Goal: Task Accomplishment & Management: Manage account settings

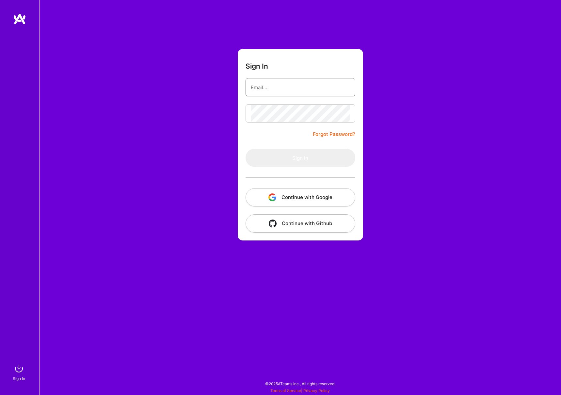
type input "[EMAIL_ADDRESS][DOMAIN_NAME]"
click at [300, 158] on button "Sign In" at bounding box center [301, 158] width 110 height 18
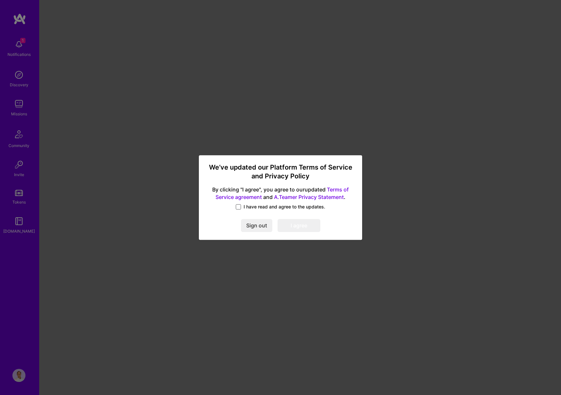
click at [239, 207] on span at bounding box center [238, 206] width 5 height 5
click at [0, 0] on input "I have read and agree to the updates." at bounding box center [0, 0] width 0 height 0
click at [302, 224] on button "I agree" at bounding box center [299, 225] width 43 height 13
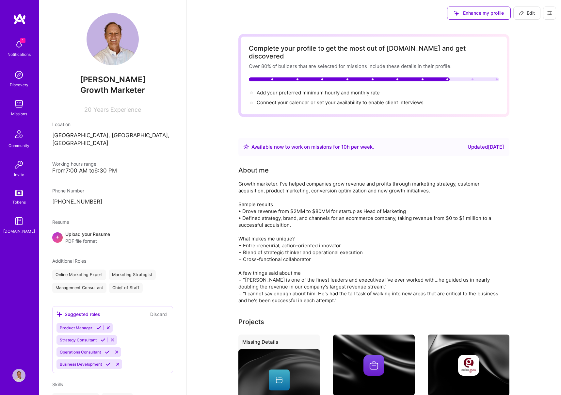
click at [347, 143] on div "Available now to work on missions for 10 h per week ." at bounding box center [312, 147] width 122 height 8
click at [468, 143] on div "Updated [DATE]" at bounding box center [486, 147] width 37 height 8
drag, startPoint x: 477, startPoint y: 138, endPoint x: 456, endPoint y: 143, distance: 21.5
click at [476, 143] on div "Updated [DATE]" at bounding box center [486, 147] width 37 height 8
drag, startPoint x: 261, startPoint y: 134, endPoint x: 289, endPoint y: 139, distance: 27.9
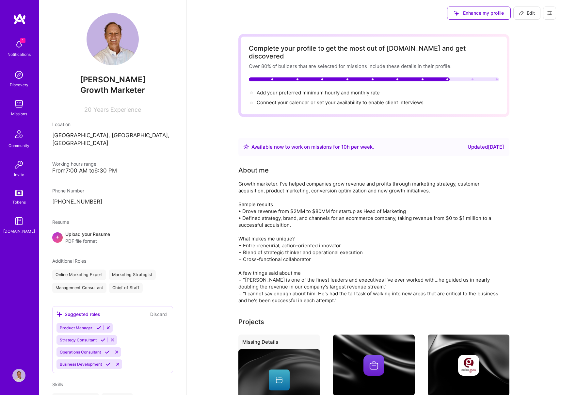
click at [262, 138] on div "Available now to work on missions for 10 h per week . Updated [DATE]" at bounding box center [373, 147] width 271 height 18
click at [526, 10] on span "Edit" at bounding box center [527, 13] width 16 height 7
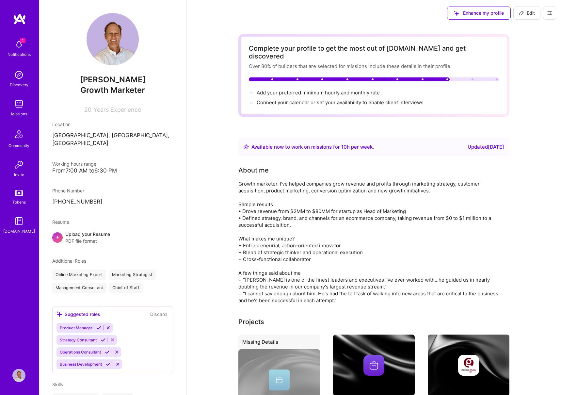
select select "US"
select select "Right Now"
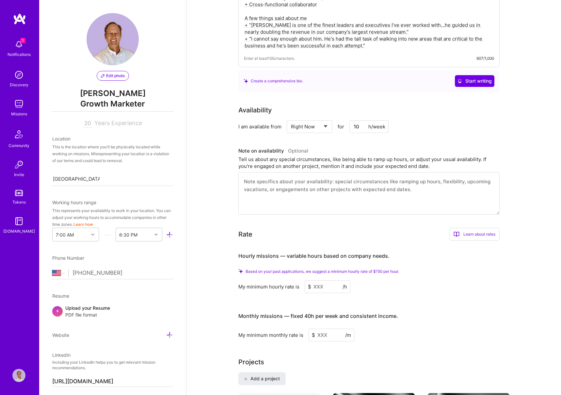
scroll to position [244, 0]
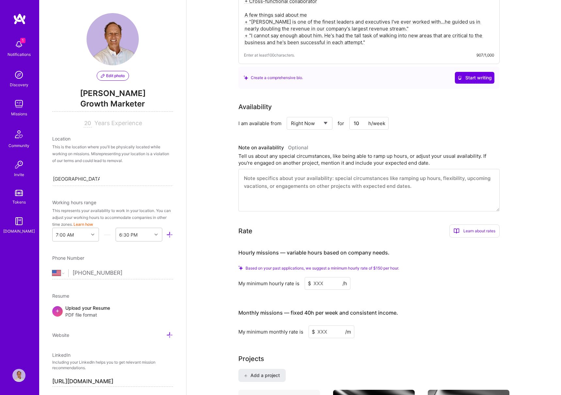
click at [362, 117] on input "10" at bounding box center [368, 123] width 39 height 13
type input "1"
type input "20"
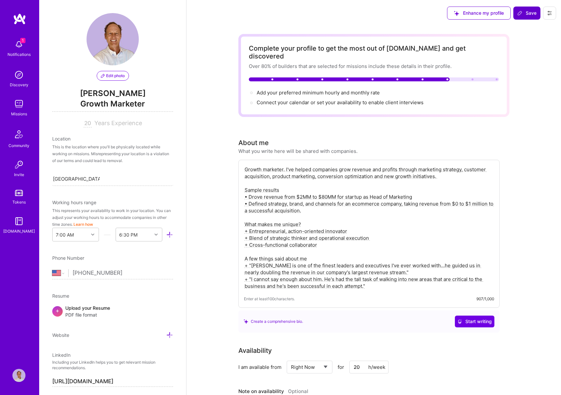
scroll to position [0, 0]
click at [528, 13] on span "Save" at bounding box center [526, 13] width 19 height 7
